Goal: Obtain resource: Download file/media

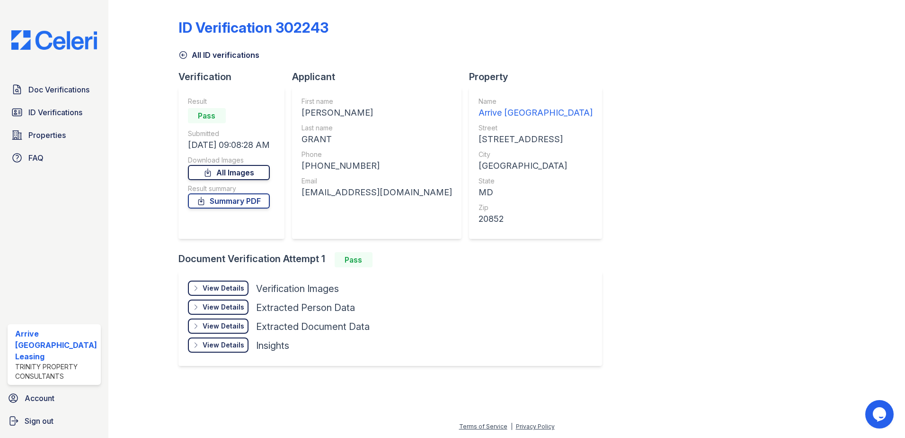
click at [213, 175] on icon at bounding box center [207, 172] width 9 height 9
click at [239, 203] on link "Summary PDF" at bounding box center [229, 200] width 82 height 15
click at [62, 68] on div "Doc Verifications ID Verifications Properties FAQ Arrive North Bethesda Leasing…" at bounding box center [54, 219] width 108 height 438
click at [64, 89] on span "Doc Verifications" at bounding box center [58, 89] width 61 height 11
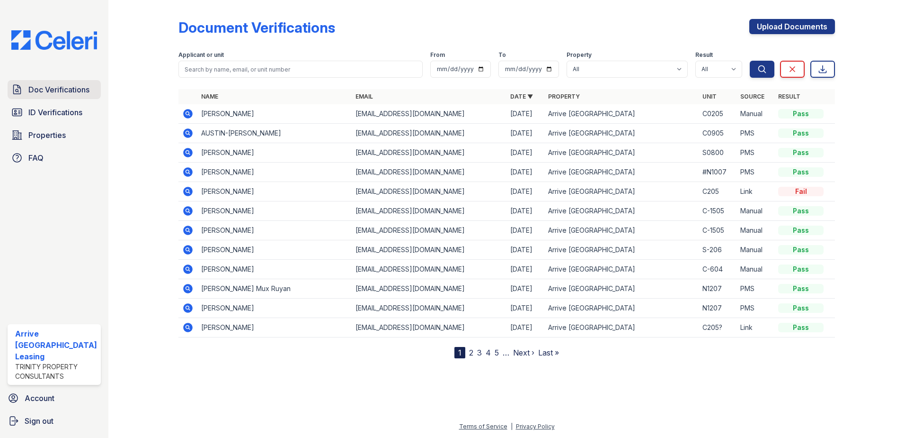
click at [49, 86] on span "Doc Verifications" at bounding box center [58, 89] width 61 height 11
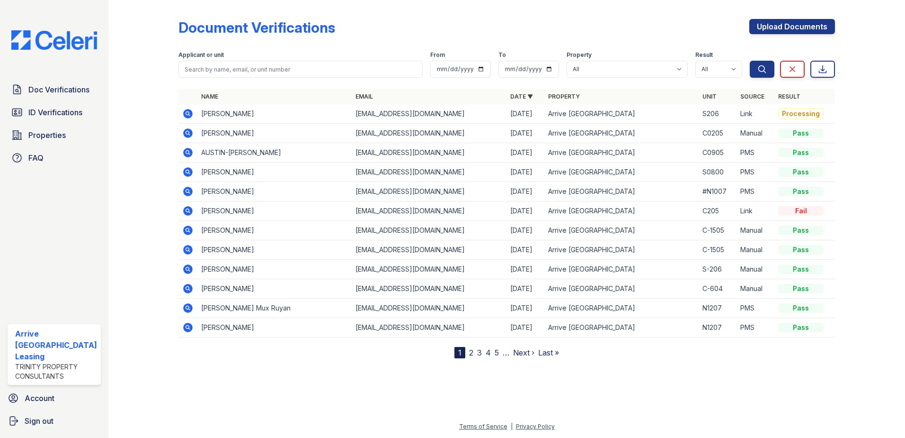
click at [54, 114] on span "ID Verifications" at bounding box center [55, 112] width 54 height 11
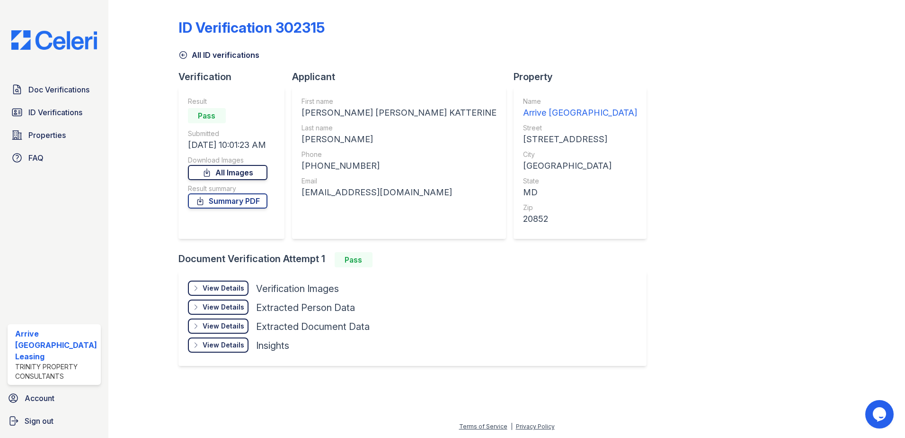
click at [218, 167] on link "All Images" at bounding box center [228, 172] width 80 height 15
click at [224, 199] on link "Summary PDF" at bounding box center [228, 200] width 80 height 15
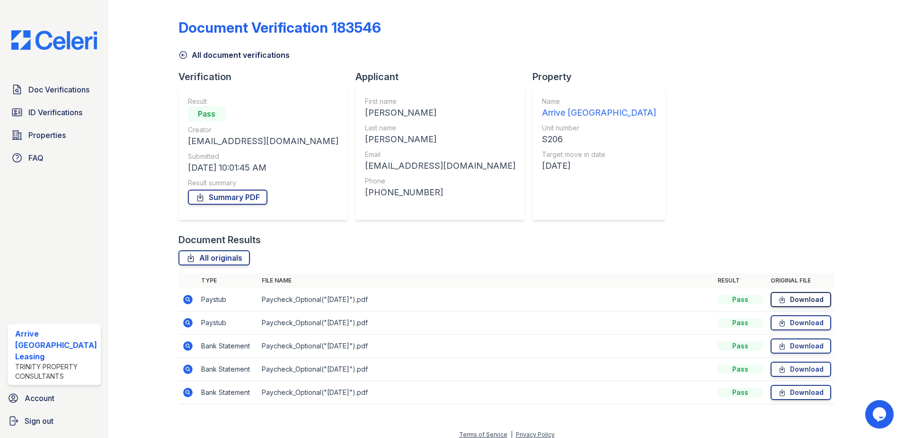
click at [796, 299] on link "Download" at bounding box center [801, 299] width 61 height 15
click at [796, 321] on link "Download" at bounding box center [801, 322] width 61 height 15
click at [797, 346] on link "Download" at bounding box center [801, 345] width 61 height 15
click at [799, 366] on link "Download" at bounding box center [801, 368] width 61 height 15
click at [800, 397] on link "Download" at bounding box center [801, 392] width 61 height 15
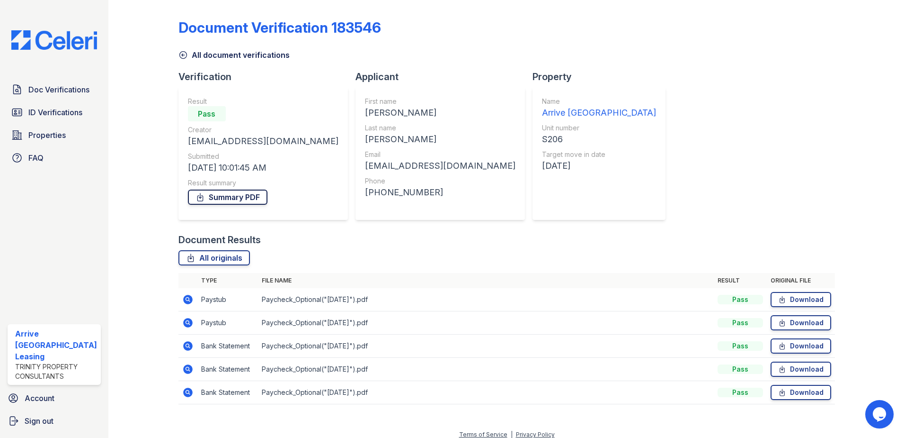
click at [241, 201] on link "Summary PDF" at bounding box center [228, 196] width 80 height 15
